Goal: Transaction & Acquisition: Purchase product/service

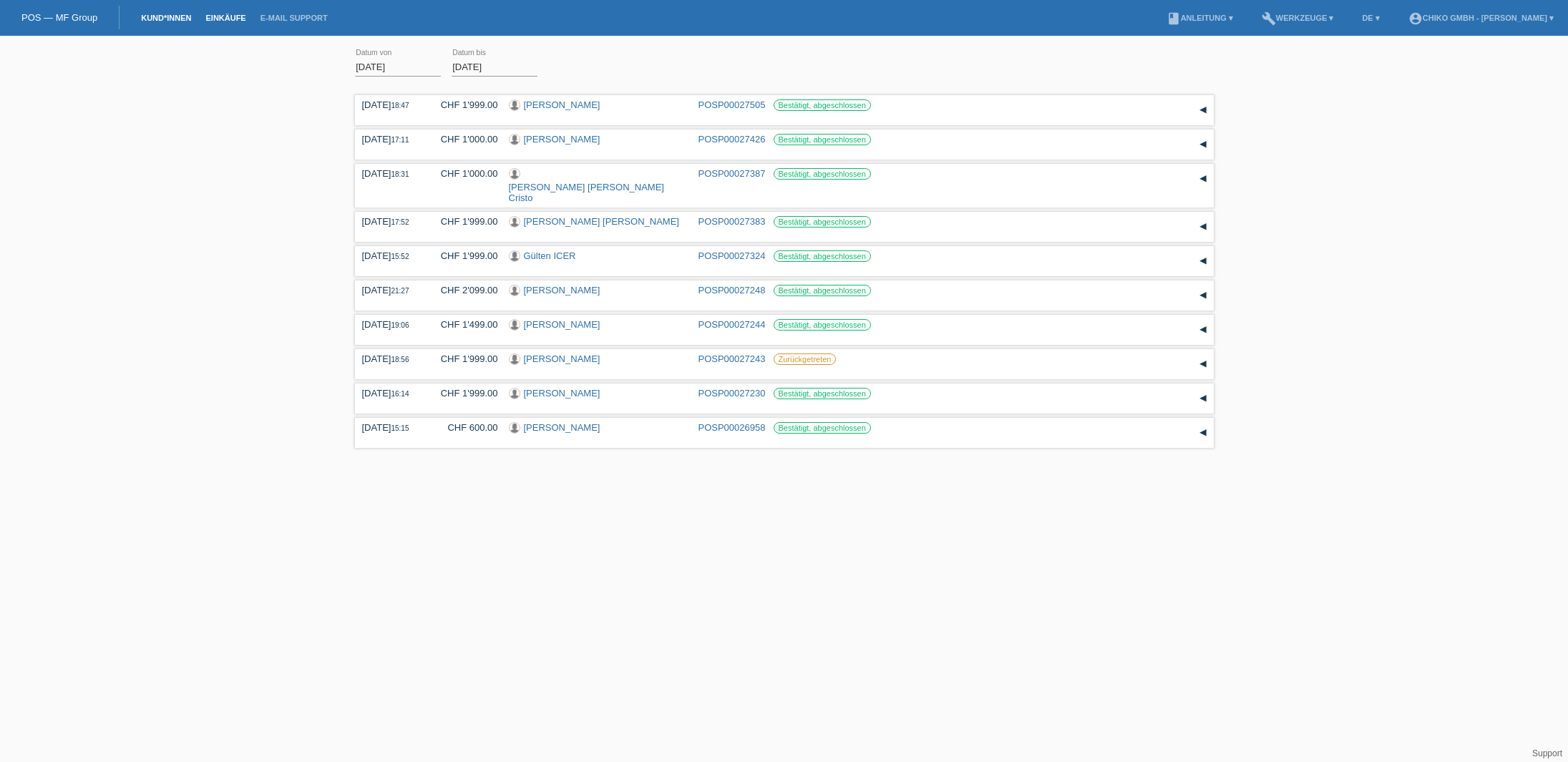
click at [172, 19] on link "Kund*innen" at bounding box center [165, 18] width 64 height 9
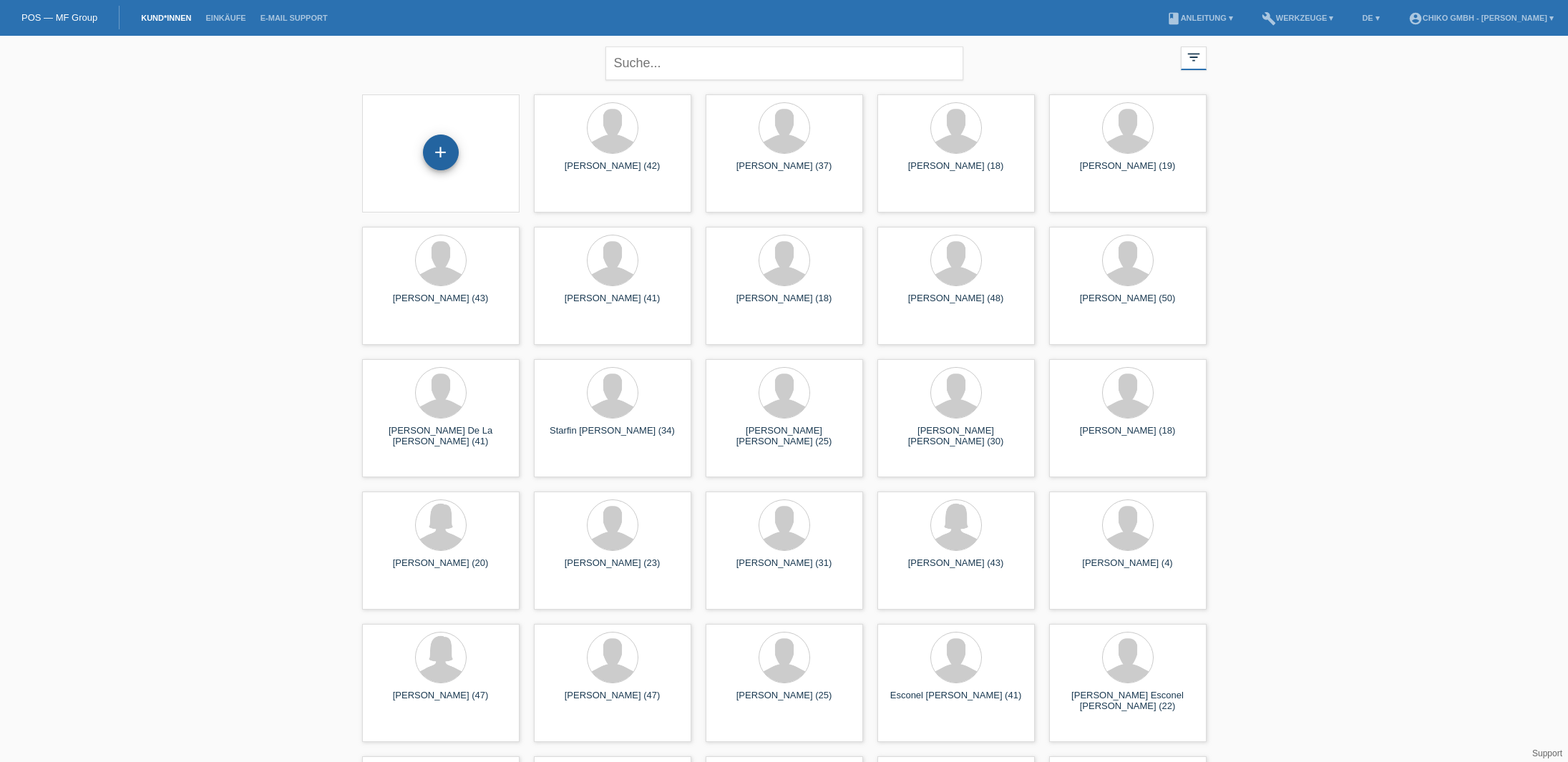
click at [440, 149] on div "+" at bounding box center [441, 152] width 36 height 36
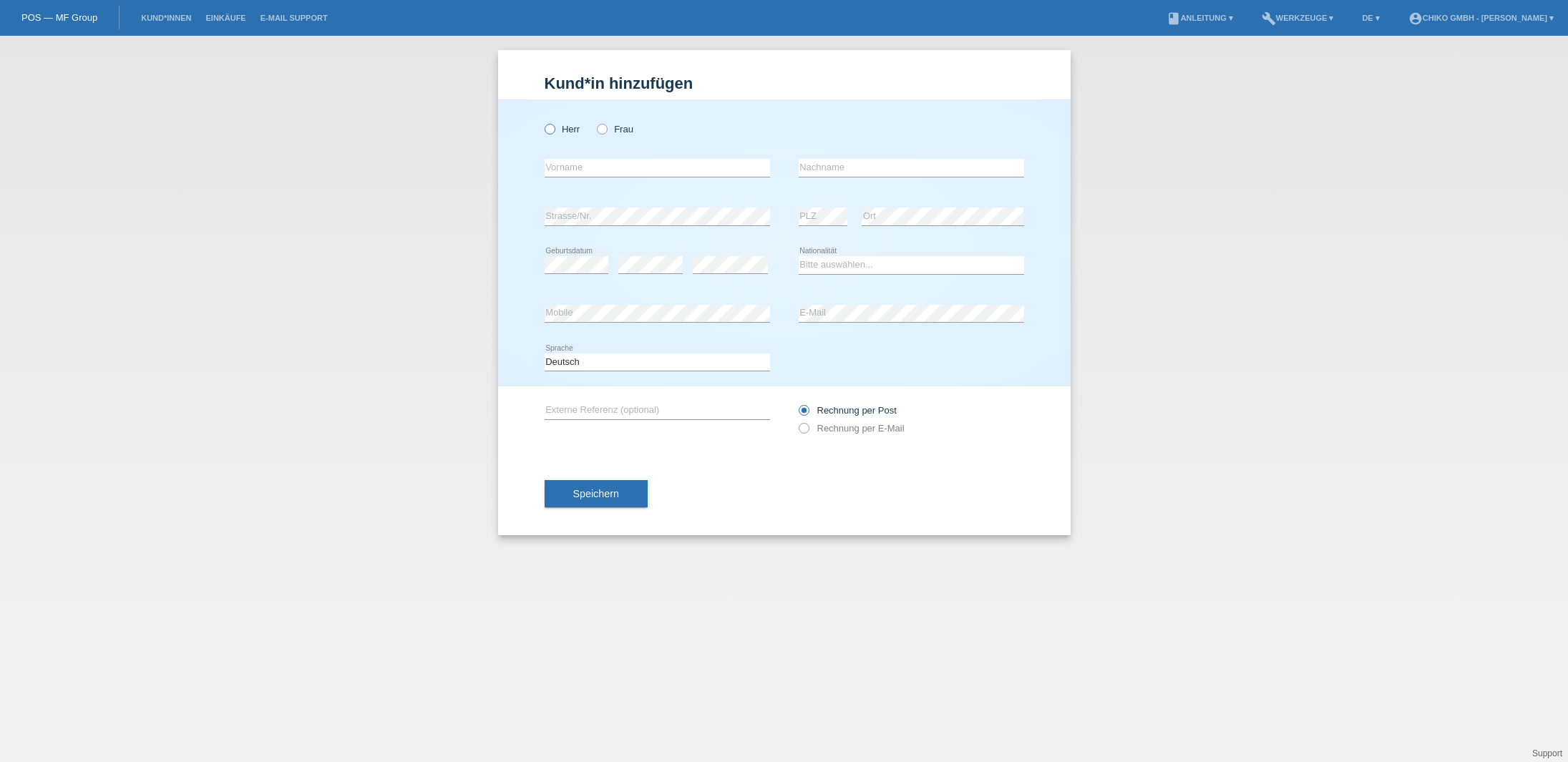
click at [541, 122] on icon at bounding box center [541, 122] width 0 height 0
click at [550, 127] on input "Herr" at bounding box center [548, 127] width 9 height 9
radio input "true"
type input "[PERSON_NAME]"
type input "Conforti"
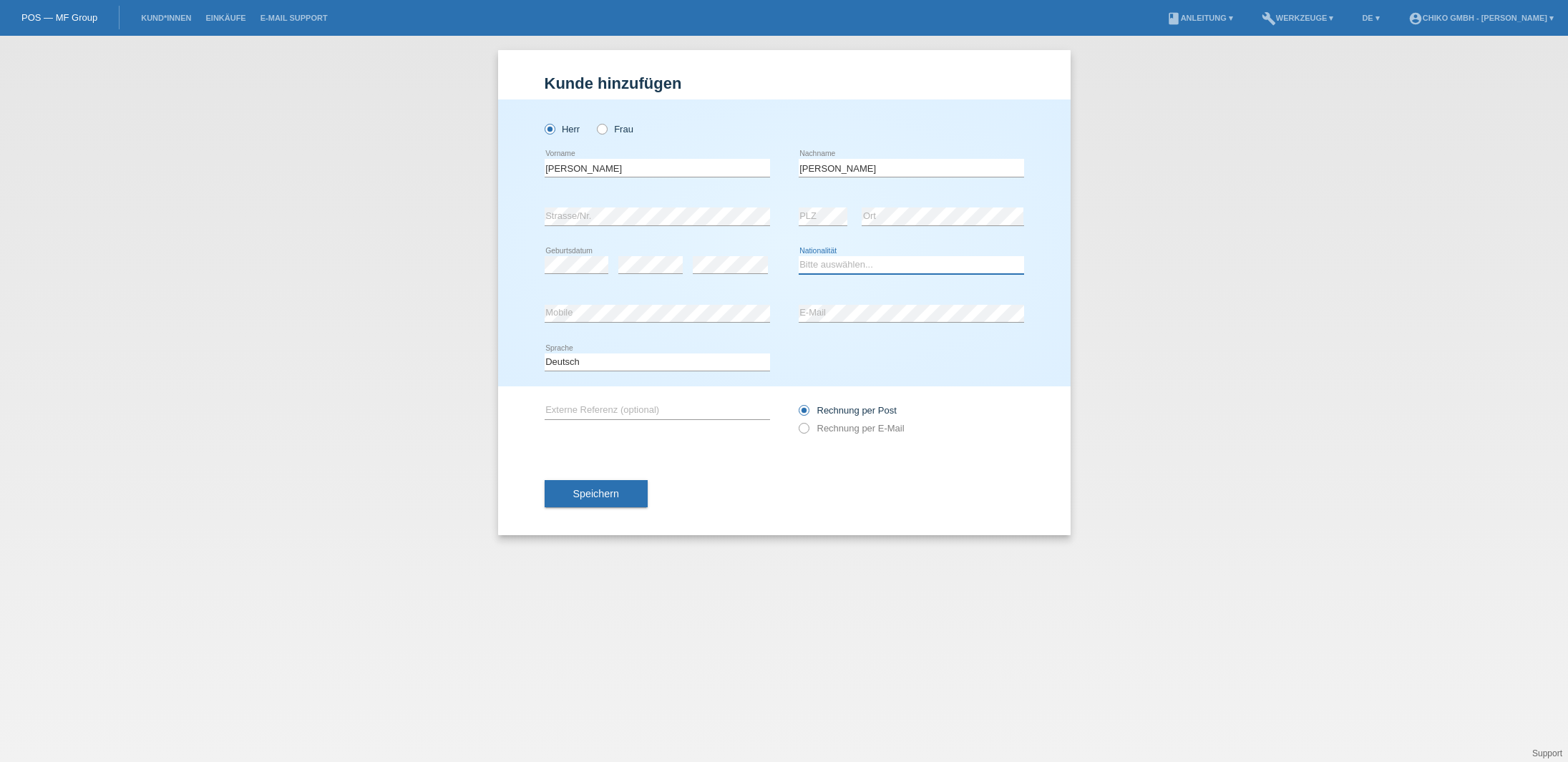
select select "IT"
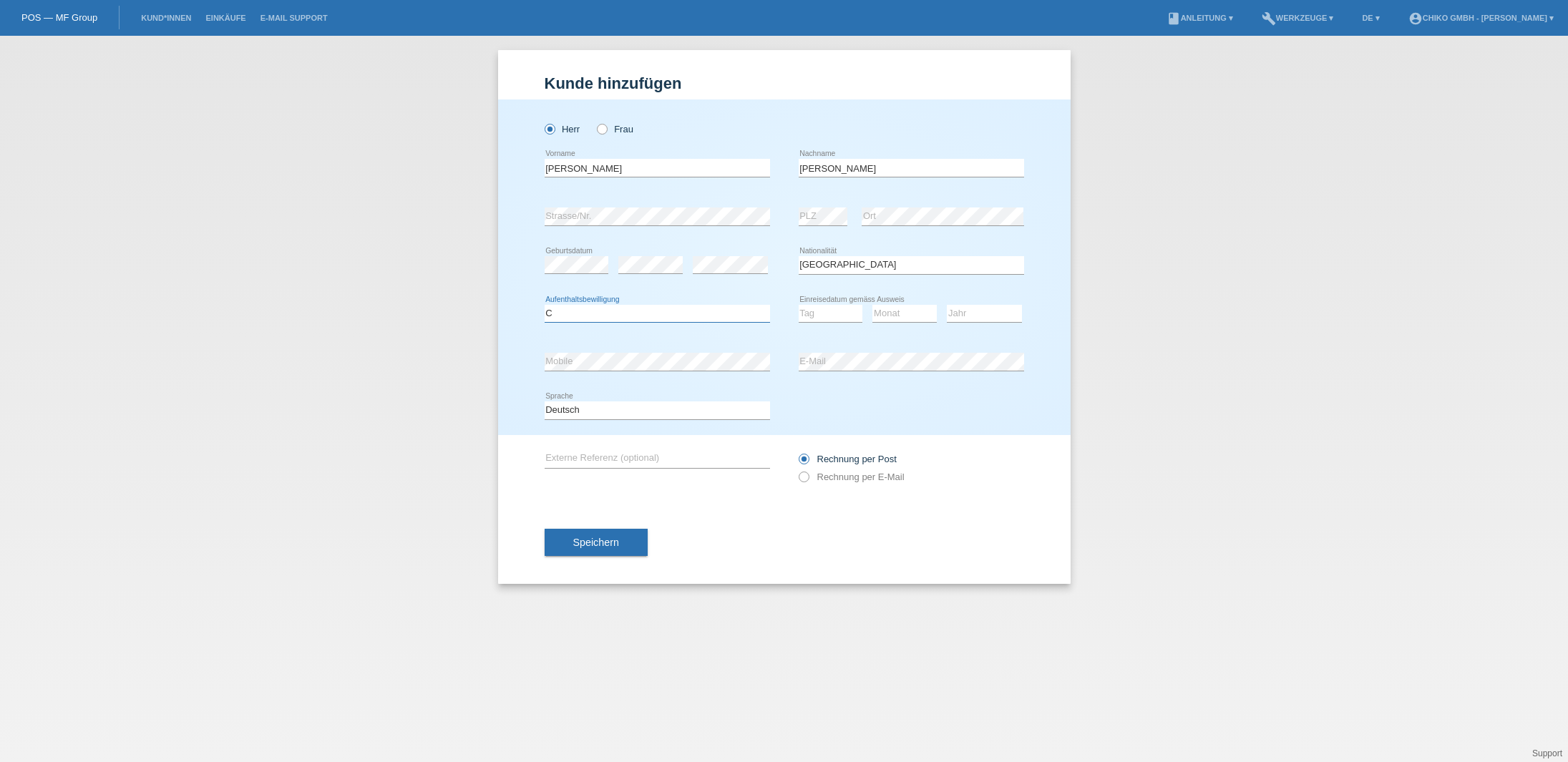
select select "B"
click at [824, 323] on icon at bounding box center [830, 322] width 64 height 1
select select "01"
select select "11"
select select "2019"
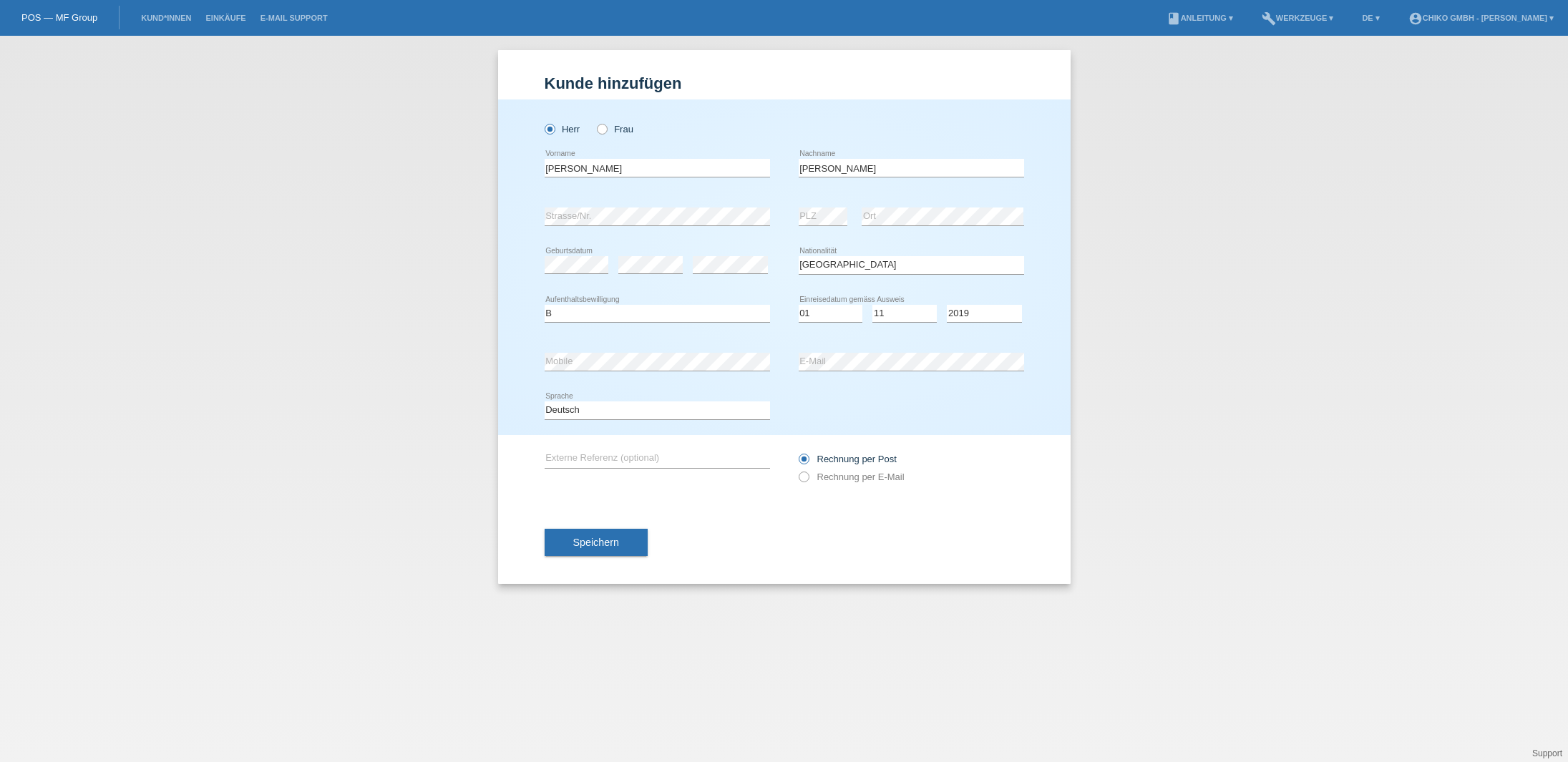
click at [623, 550] on button "Speichern" at bounding box center [596, 543] width 103 height 28
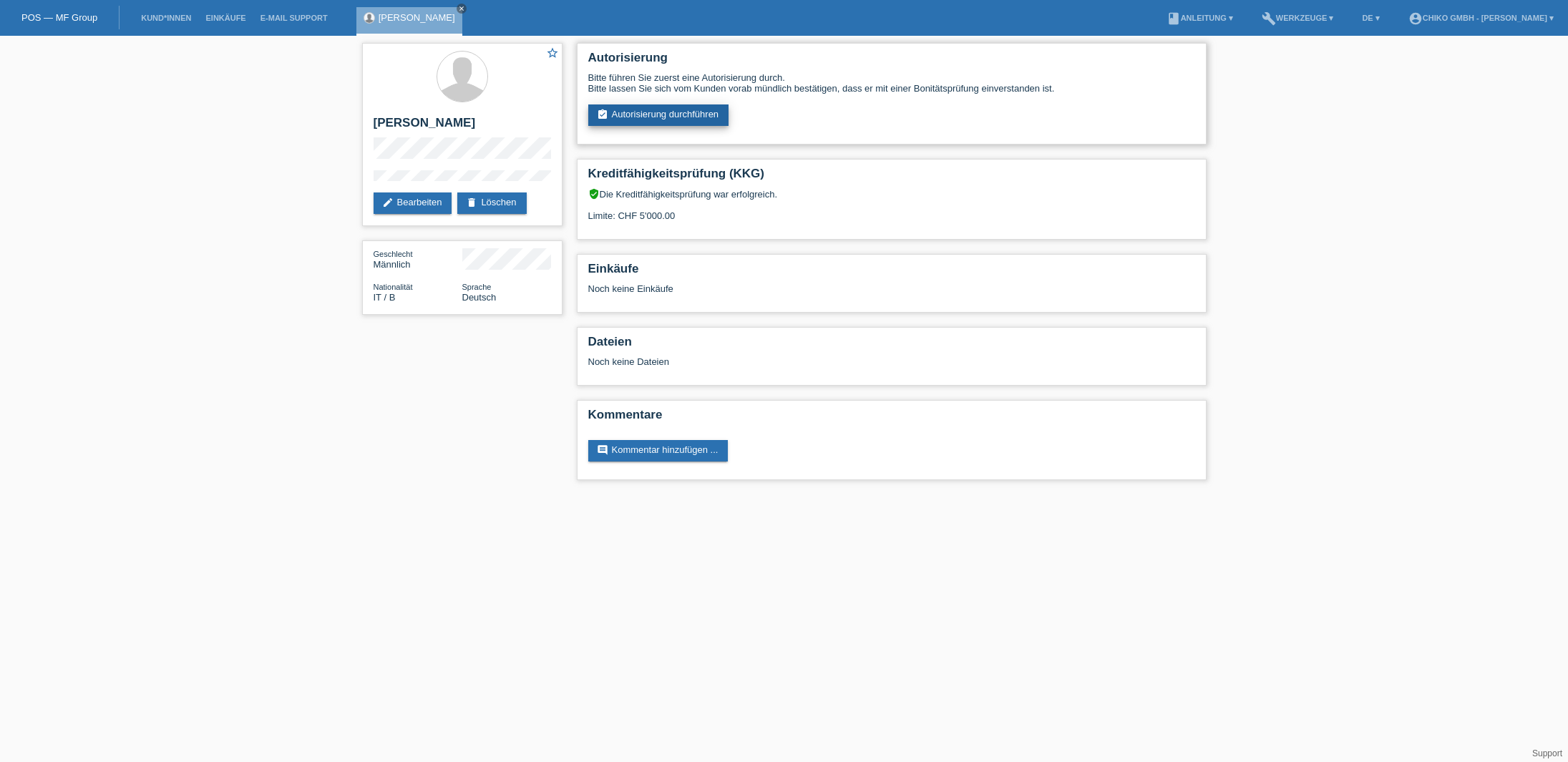
click at [673, 112] on link "assignment_turned_in Autorisierung durchführen" at bounding box center [658, 116] width 141 height 22
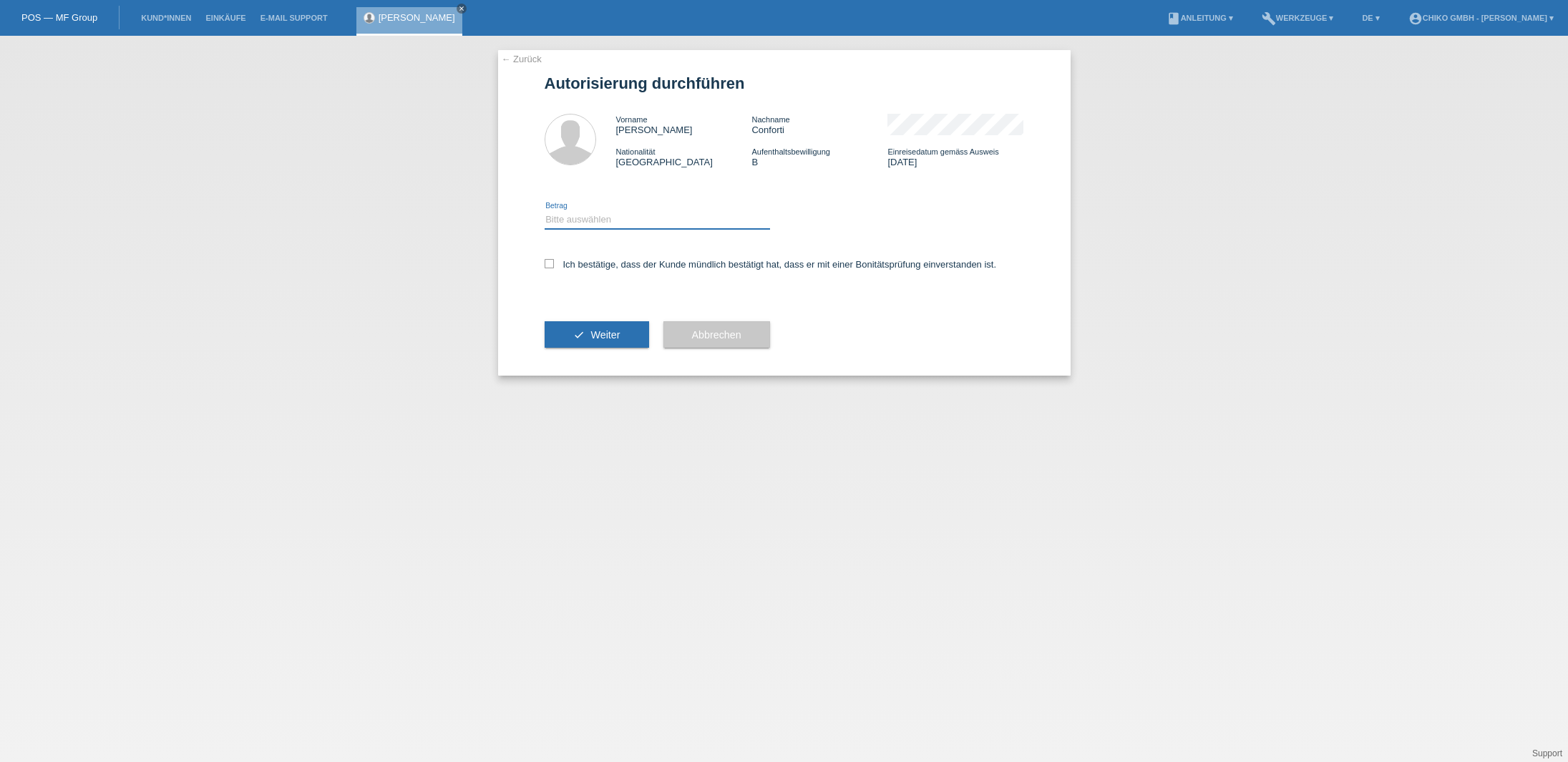
select select "2"
click at [547, 262] on icon at bounding box center [548, 263] width 9 height 9
click at [547, 262] on input "Ich bestätige, dass der Kunde mündlich bestätigt hat, dass er mit einer Bonität…" at bounding box center [548, 263] width 9 height 9
checkbox input "true"
click at [580, 333] on button "check Weiter" at bounding box center [597, 335] width 105 height 28
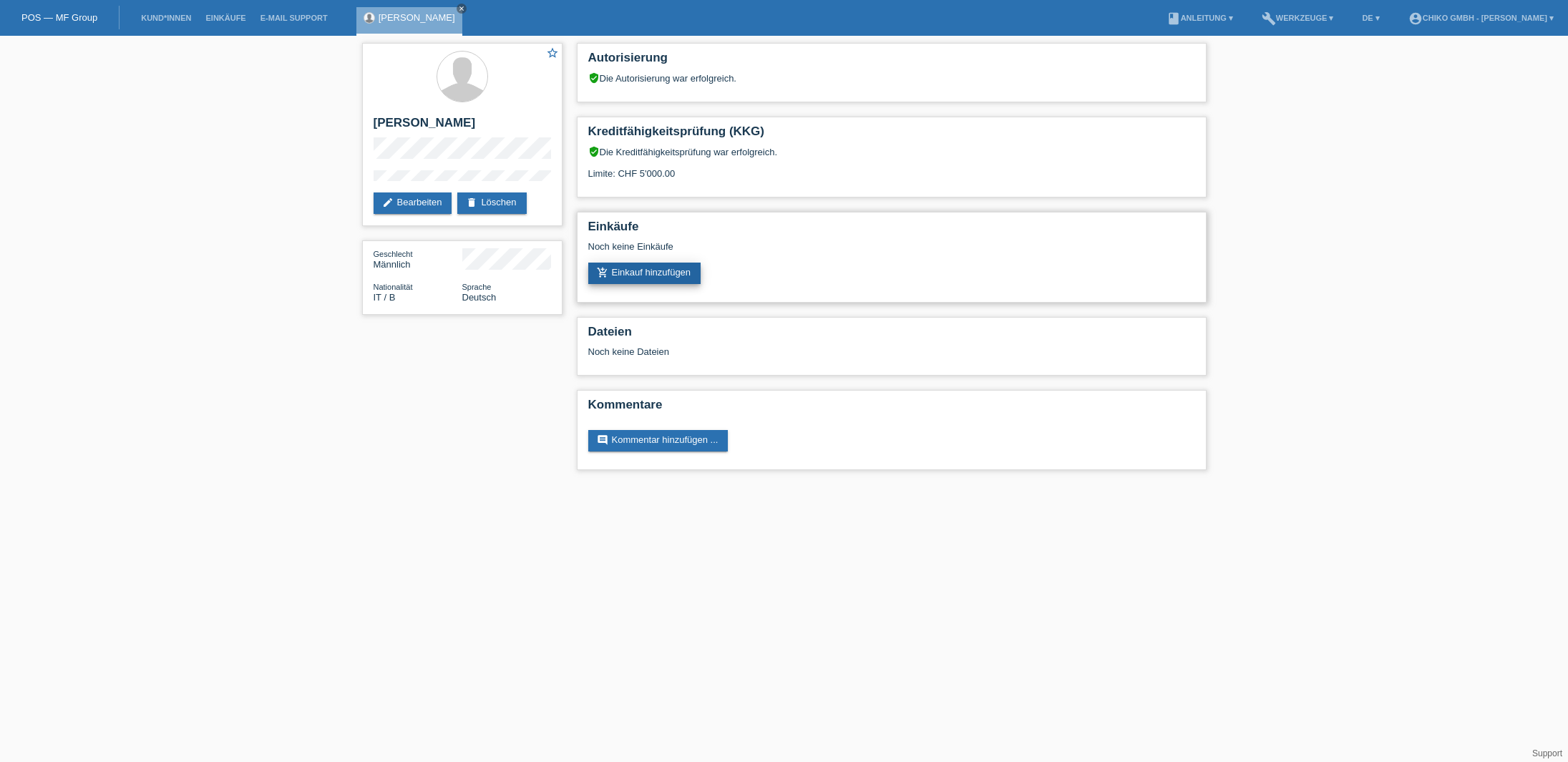
click at [666, 272] on link "add_shopping_cart Einkauf hinzufügen" at bounding box center [644, 274] width 113 height 22
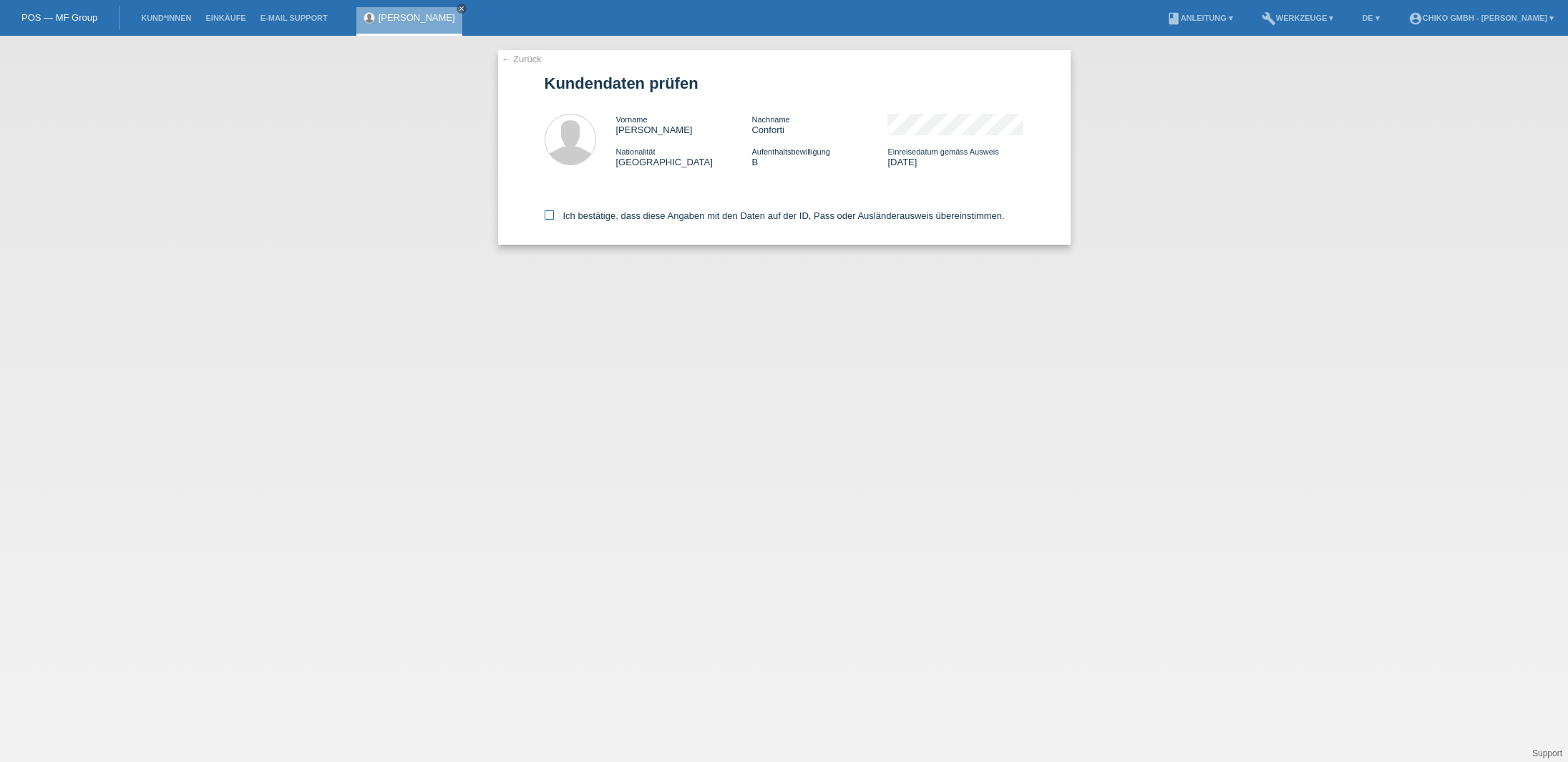
click at [546, 216] on icon at bounding box center [548, 214] width 9 height 9
click at [546, 216] on input "Ich bestätige, dass diese Angaben mit den Daten auf der ID, Pass oder Ausländer…" at bounding box center [548, 214] width 9 height 9
checkbox input "true"
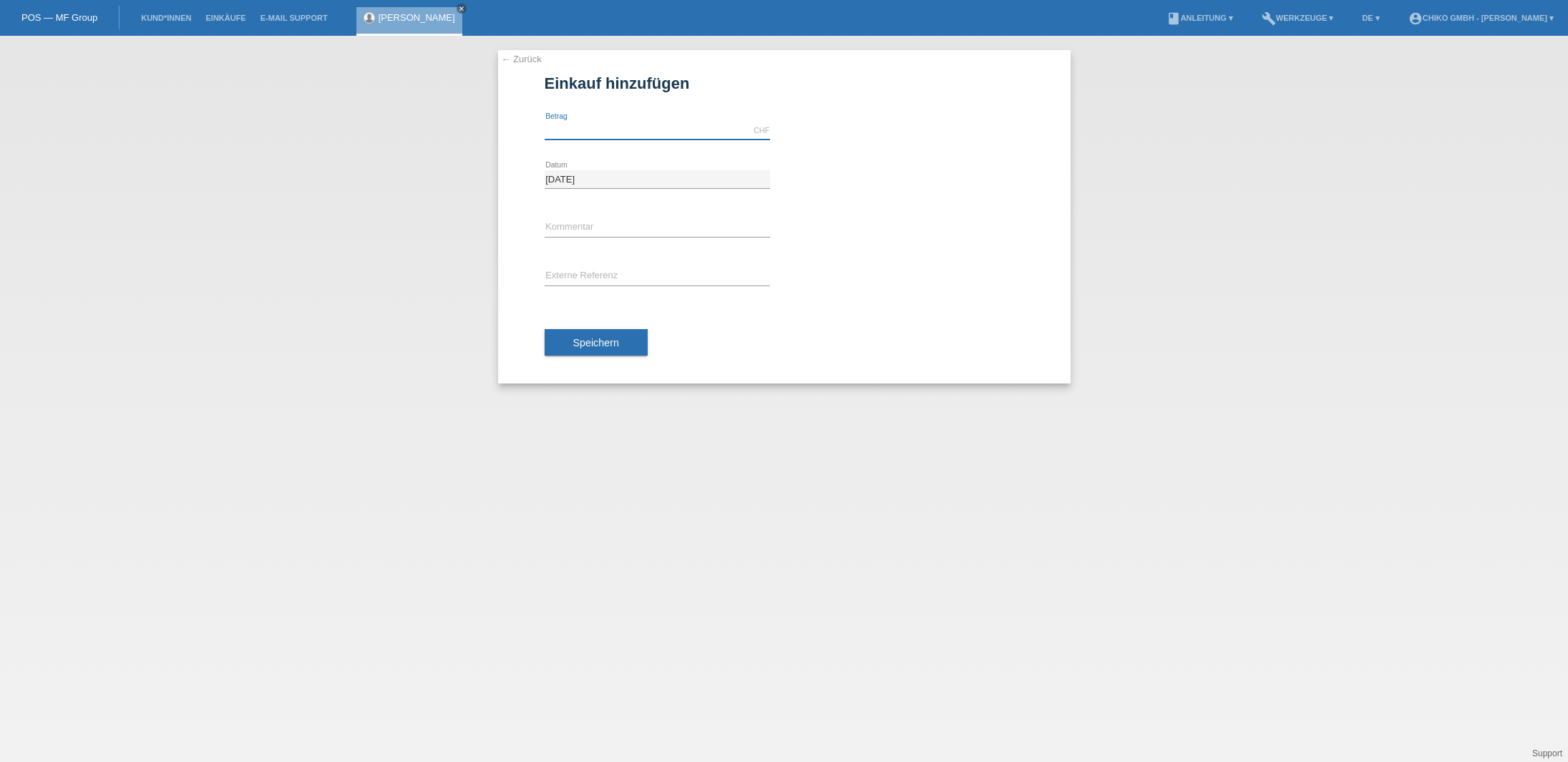
scroll to position [0, 1]
click at [620, 129] on input "text" at bounding box center [657, 130] width 225 height 18
type input "1999.00"
drag, startPoint x: 836, startPoint y: 322, endPoint x: 814, endPoint y: 319, distance: 22.2
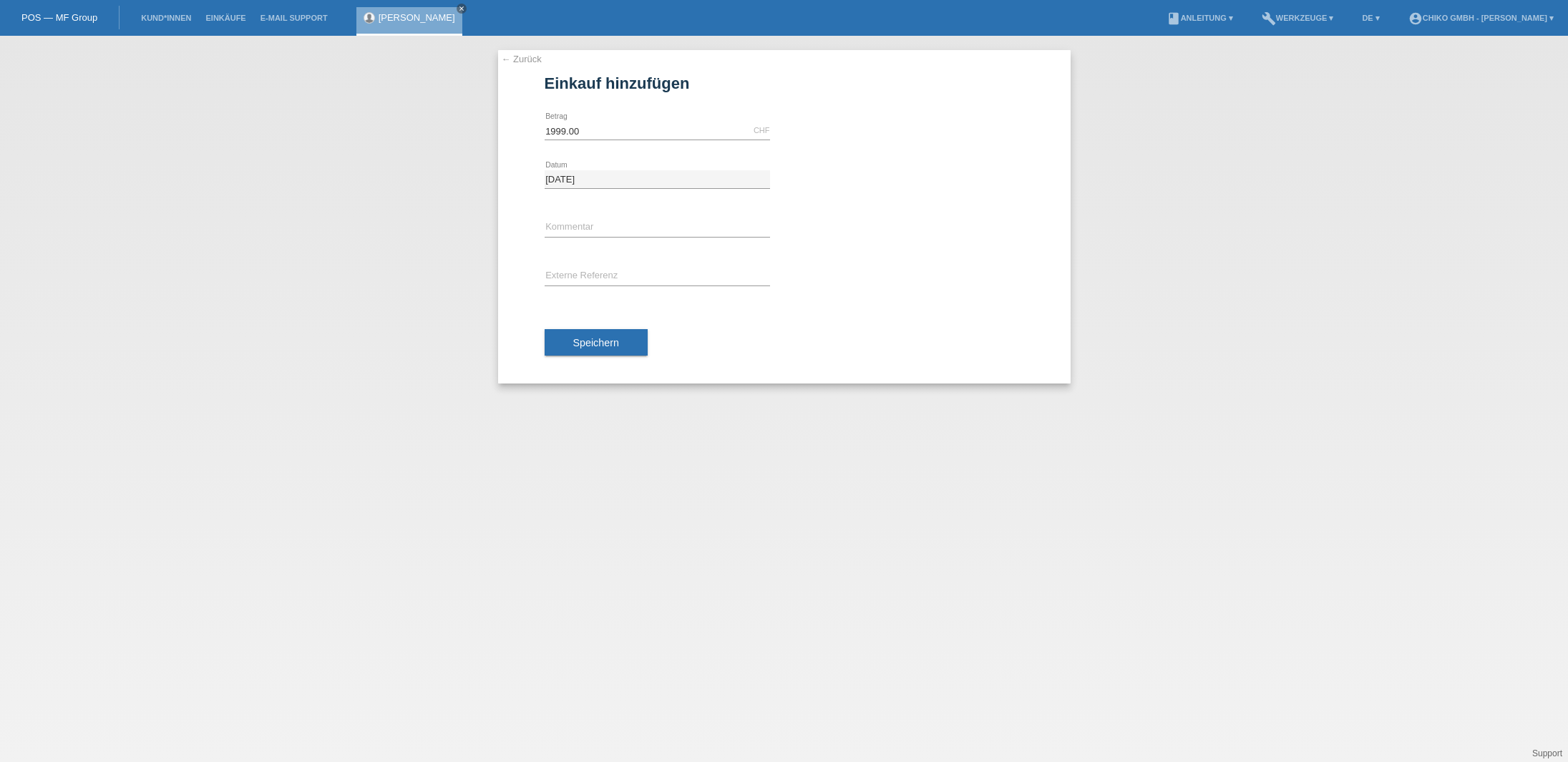
click at [835, 321] on div "Speichern" at bounding box center [784, 343] width 479 height 83
click at [618, 347] on span "Speichern" at bounding box center [596, 343] width 45 height 12
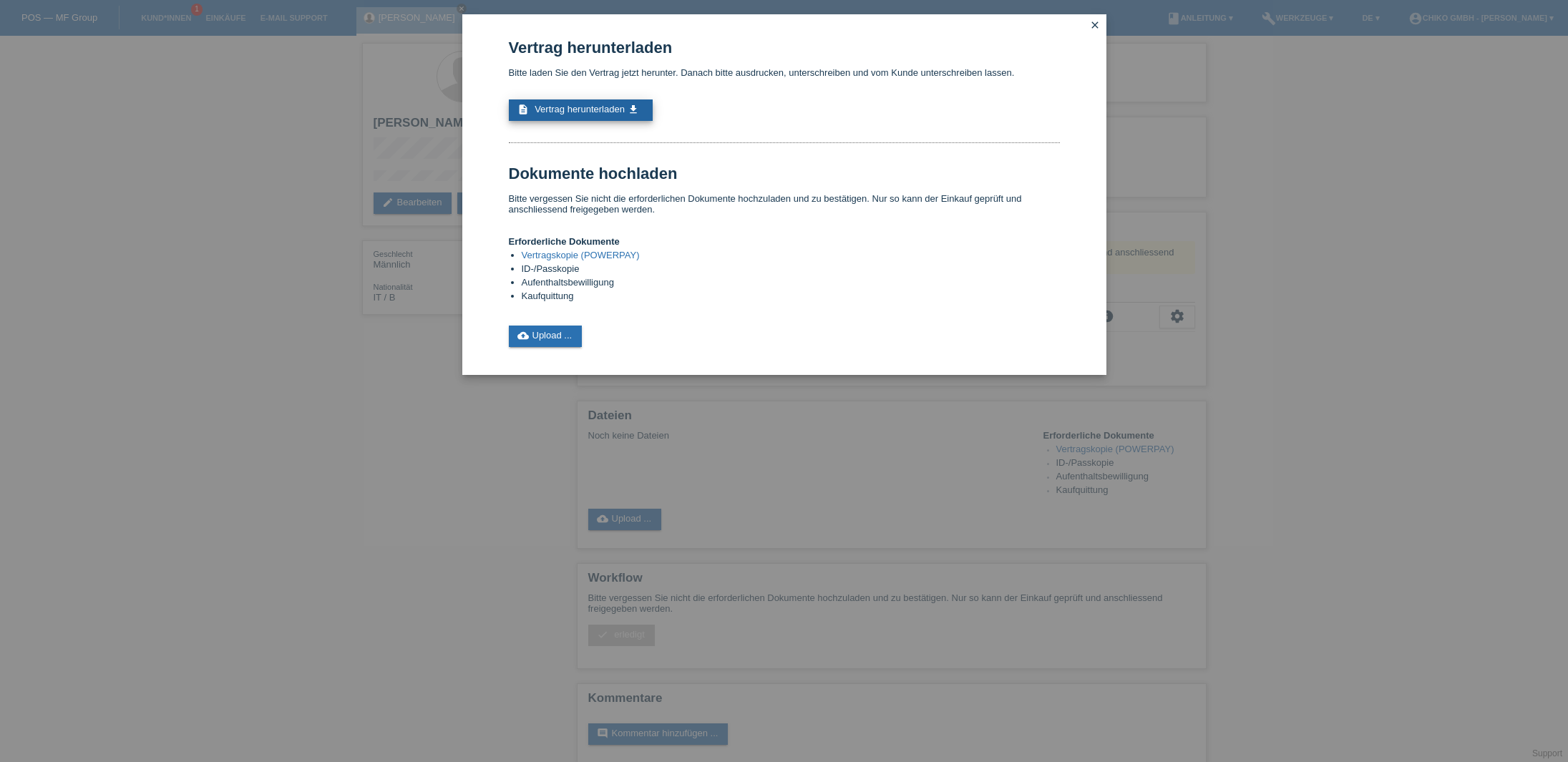
click at [602, 109] on span "Vertrag herunterladen" at bounding box center [579, 109] width 90 height 11
